Goal: Navigation & Orientation: Go to known website

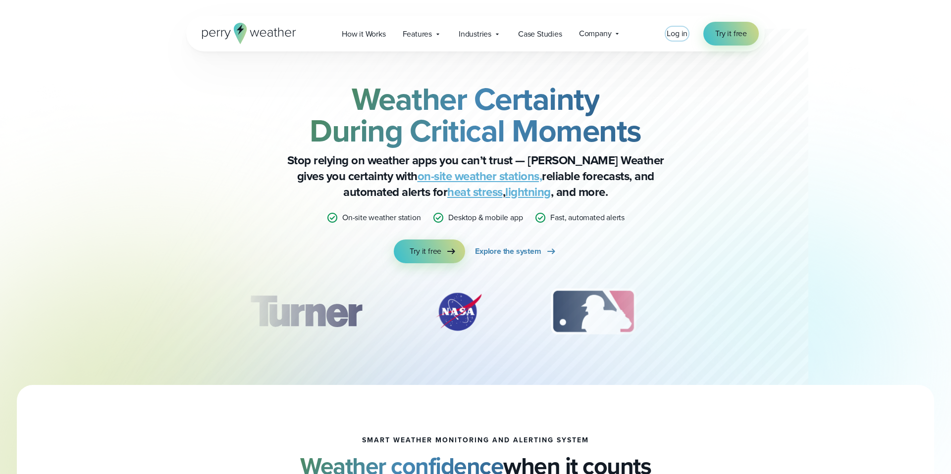
click at [687, 34] on span "Log in" at bounding box center [676, 33] width 21 height 11
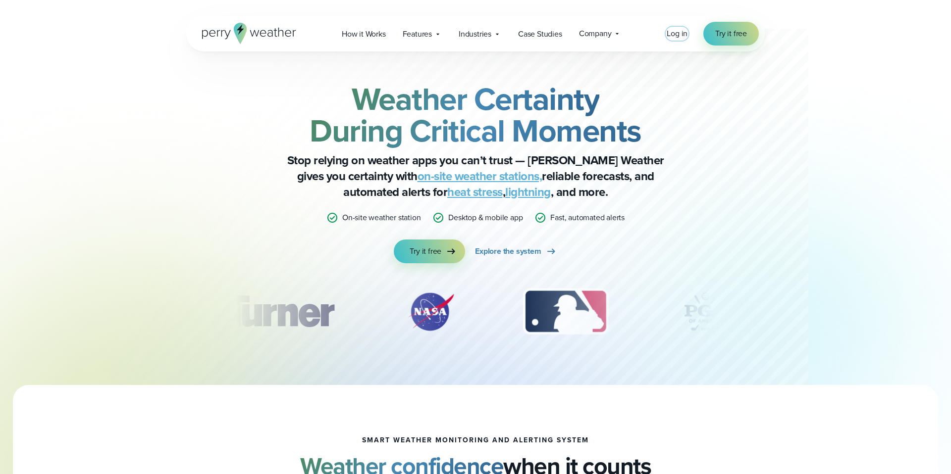
click at [679, 34] on span "Log in" at bounding box center [676, 33] width 21 height 11
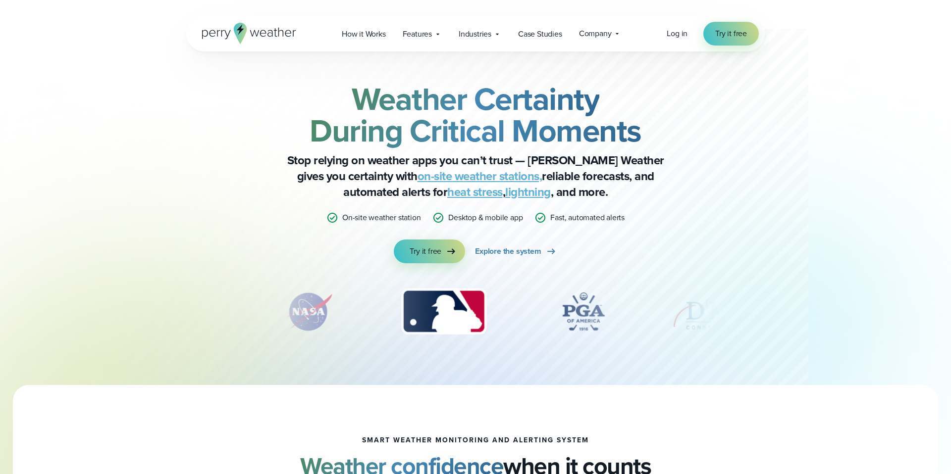
click at [258, 31] on icon at bounding box center [254, 33] width 9 height 6
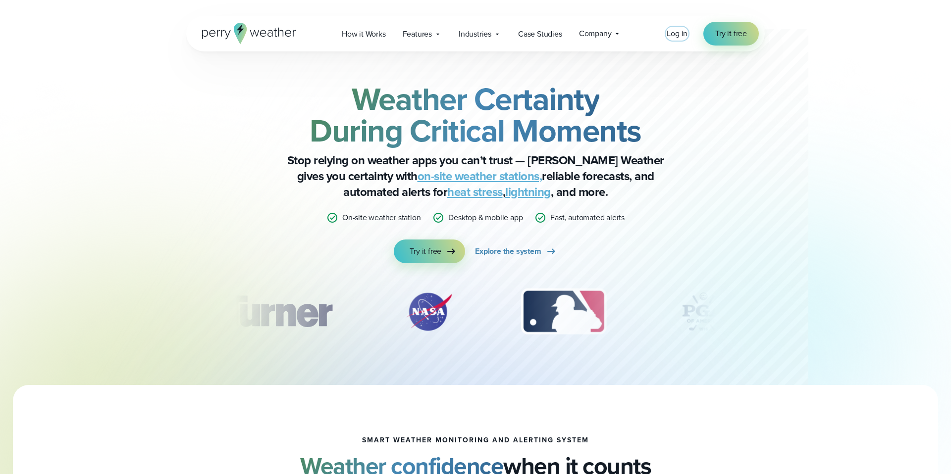
click at [678, 34] on span "Log in" at bounding box center [676, 33] width 21 height 11
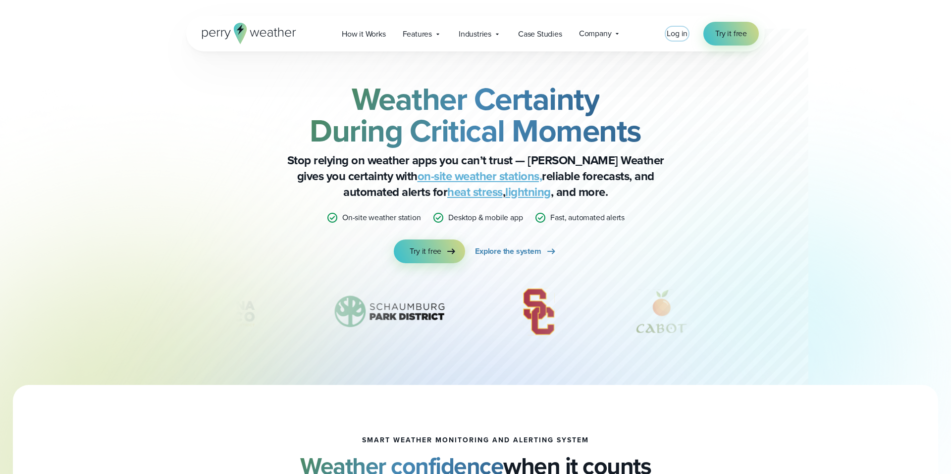
click at [677, 32] on span "Log in" at bounding box center [676, 33] width 21 height 11
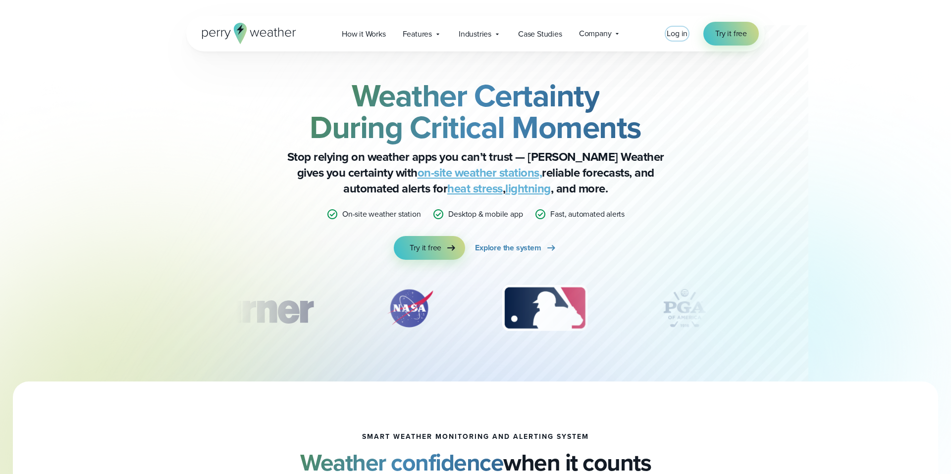
click at [675, 33] on span "Log in" at bounding box center [676, 33] width 21 height 11
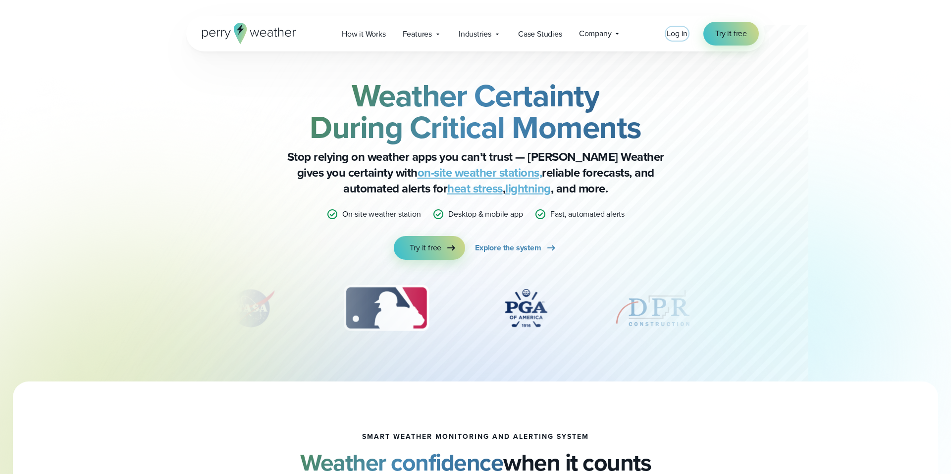
click at [677, 31] on span "Log in" at bounding box center [676, 33] width 21 height 11
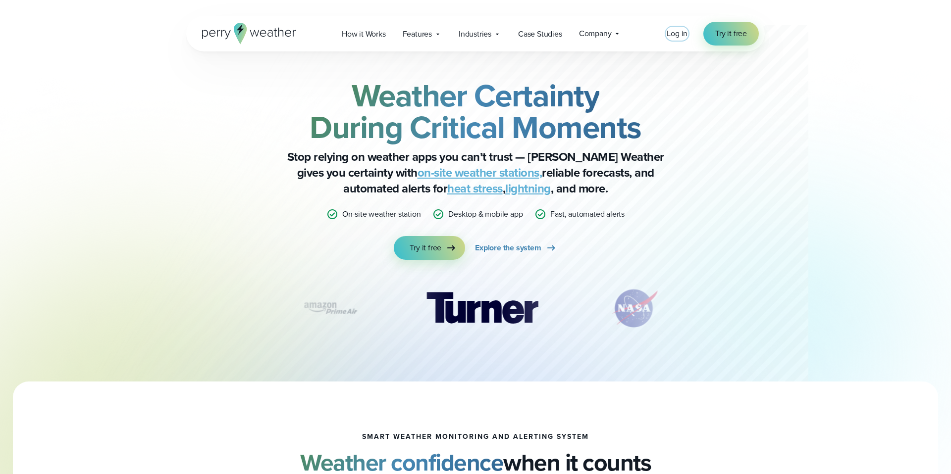
click at [679, 36] on span "Log in" at bounding box center [676, 33] width 21 height 11
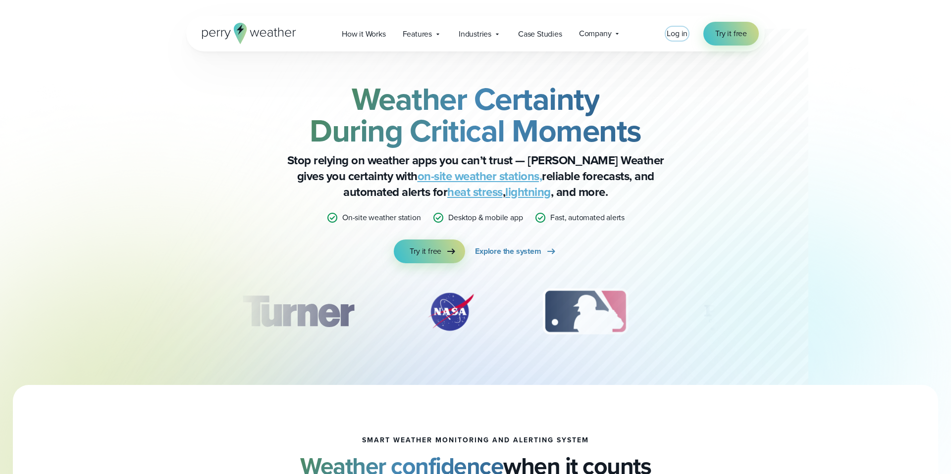
click at [674, 29] on span "Log in" at bounding box center [676, 33] width 21 height 11
